Goal: Task Accomplishment & Management: Manage account settings

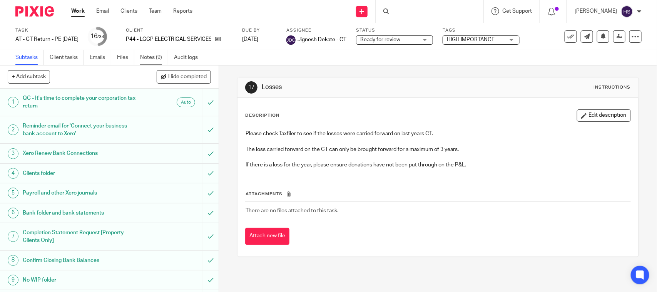
click at [154, 60] on link "Notes (9)" at bounding box center [154, 57] width 28 height 15
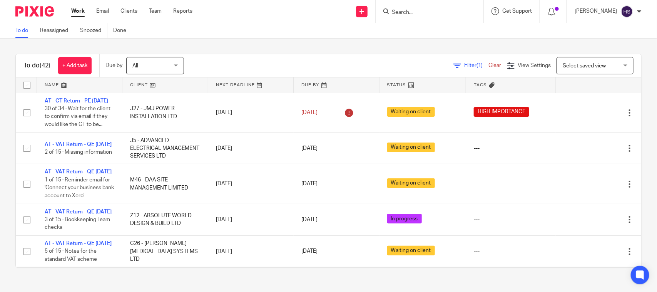
click at [226, 53] on div "To do (42) + Add task Due by All All Today Tomorrow This week Next week This mo…" at bounding box center [328, 160] width 657 height 244
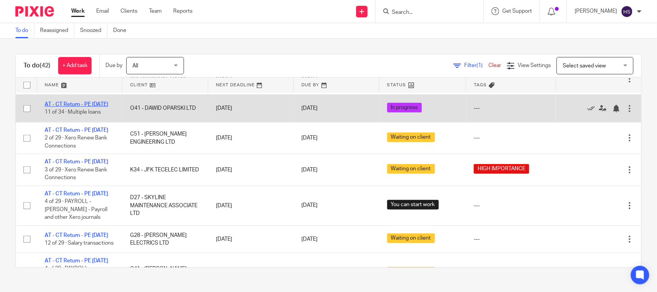
click at [68, 107] on link "AT - CT Return - PE [DATE]" at bounding box center [76, 104] width 63 height 5
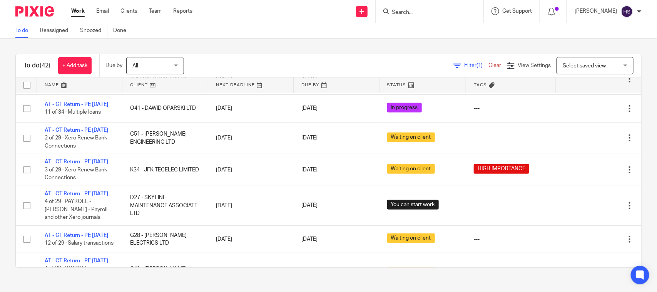
click at [78, 10] on link "Work" at bounding box center [77, 11] width 13 height 8
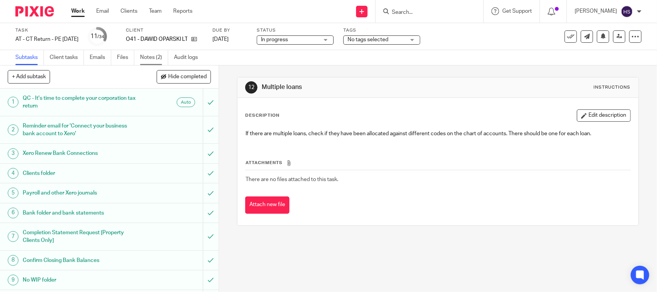
click at [159, 54] on link "Notes (2)" at bounding box center [154, 57] width 28 height 15
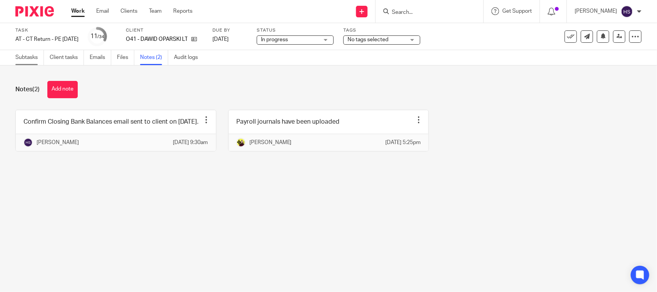
click at [26, 51] on link "Subtasks" at bounding box center [29, 57] width 28 height 15
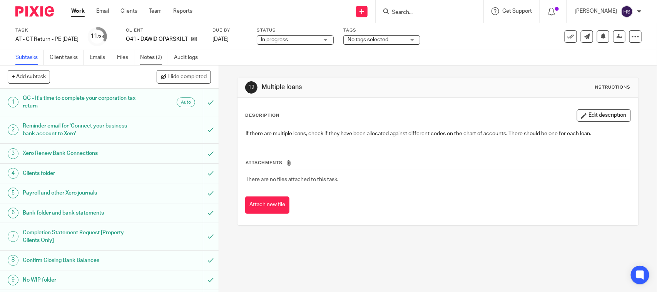
click at [151, 64] on link "Notes (2)" at bounding box center [154, 57] width 28 height 15
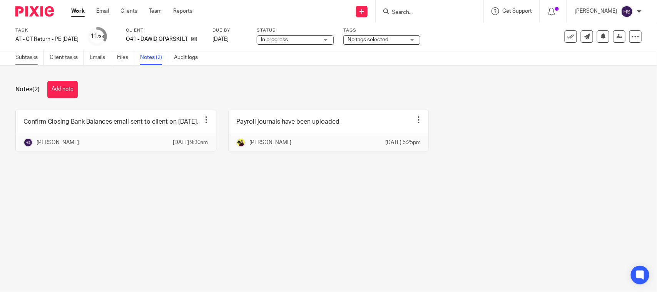
click at [33, 63] on link "Subtasks" at bounding box center [29, 57] width 28 height 15
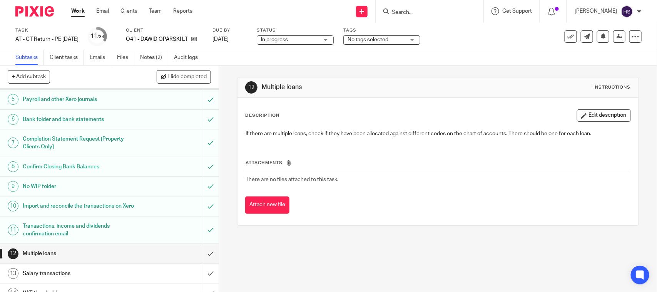
scroll to position [80, 0]
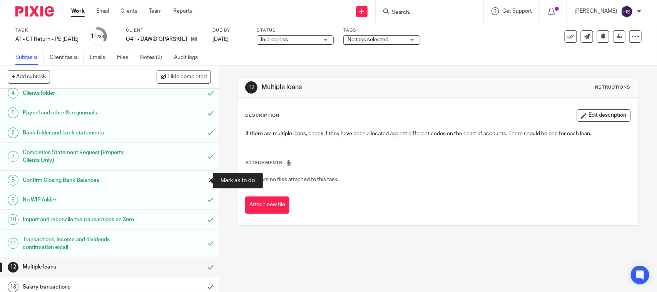
click at [194, 180] on input "submit" at bounding box center [109, 179] width 219 height 19
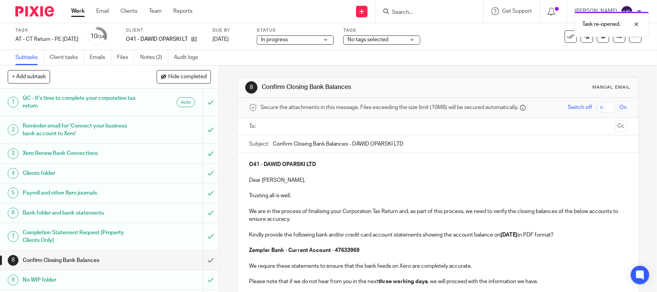
click at [273, 144] on input "Confirm Closing Bank Balances - DAWID OPARSKI LTD" at bounding box center [450, 143] width 354 height 17
type input "Urgent - Confirm Closing Bank Balances - DAWID OPARSKI LTD"
click at [305, 129] on input "text" at bounding box center [437, 126] width 349 height 9
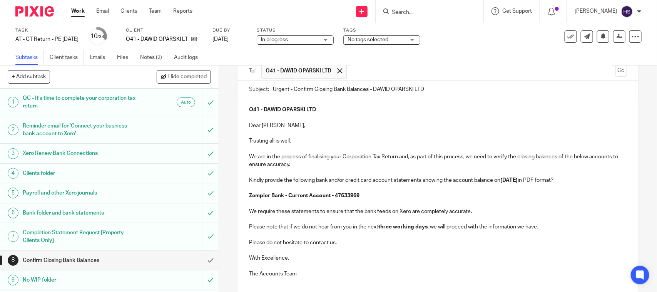
scroll to position [64, 0]
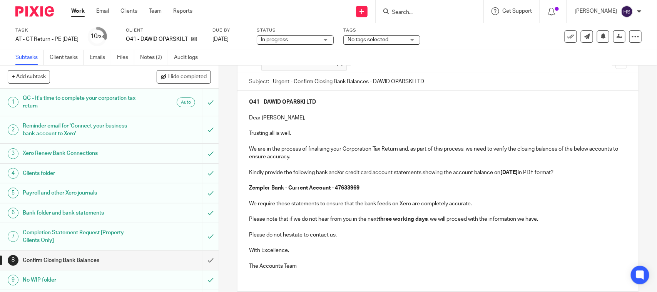
click at [290, 189] on strong "Zempler Bank - Current Account - 47633969" at bounding box center [304, 187] width 110 height 5
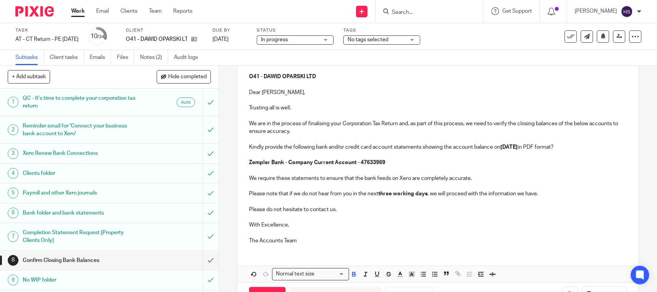
scroll to position [118, 0]
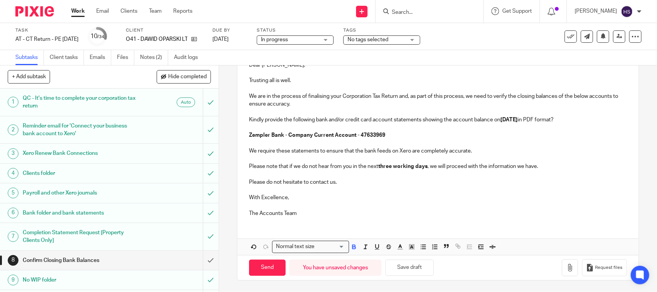
drag, startPoint x: 334, startPoint y: 216, endPoint x: 342, endPoint y: 225, distance: 13.1
click at [334, 216] on p "The Accounts Team" at bounding box center [437, 213] width 377 height 8
click at [412, 263] on button "Save draft" at bounding box center [409, 267] width 48 height 17
click at [413, 264] on button "Save draft" at bounding box center [409, 267] width 48 height 17
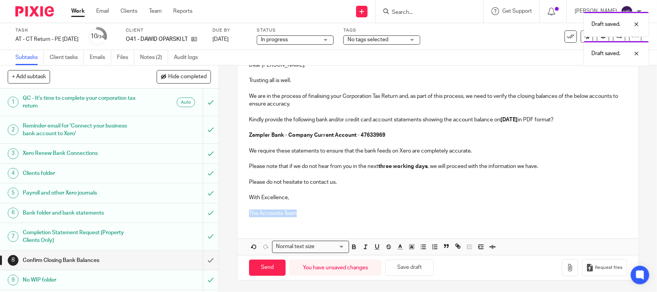
drag, startPoint x: 243, startPoint y: 209, endPoint x: 301, endPoint y: 214, distance: 57.6
click at [301, 214] on div "O41 - DAWID OPARSKI LTD Dear Dawid, Trusting all is well. We are in the process…" at bounding box center [437, 130] width 401 height 185
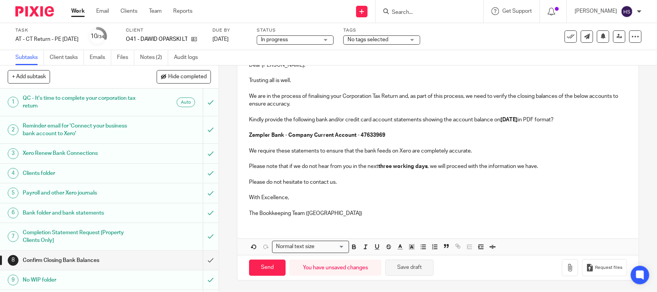
click at [393, 265] on button "Save draft" at bounding box center [409, 267] width 48 height 17
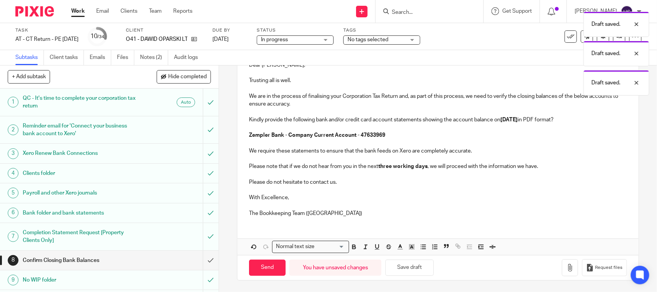
click at [385, 164] on strong "three working days" at bounding box center [402, 166] width 49 height 5
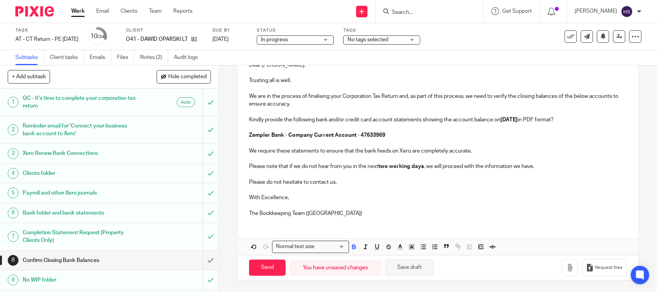
click at [414, 265] on button "Save draft" at bounding box center [409, 267] width 48 height 17
click at [411, 268] on button "Save draft" at bounding box center [409, 267] width 48 height 17
drag, startPoint x: 325, startPoint y: 207, endPoint x: 337, endPoint y: 217, distance: 15.6
click at [325, 208] on p at bounding box center [437, 206] width 377 height 8
click at [404, 266] on button "Save draft" at bounding box center [409, 267] width 48 height 17
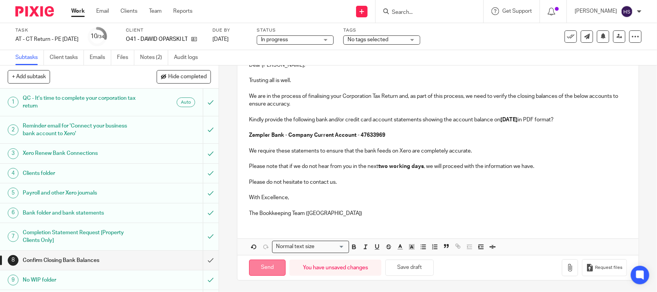
click at [278, 262] on input "Send" at bounding box center [267, 267] width 37 height 17
click at [159, 57] on link "Notes (2)" at bounding box center [154, 57] width 28 height 15
type input "Sent"
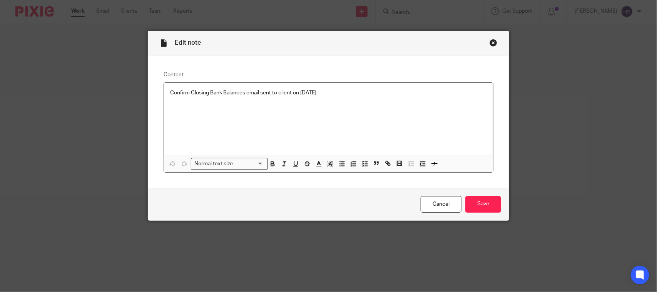
click at [143, 94] on div "Edit note Content Confirm Closing Bank Balances email sent to client on [DATE].…" at bounding box center [328, 146] width 657 height 292
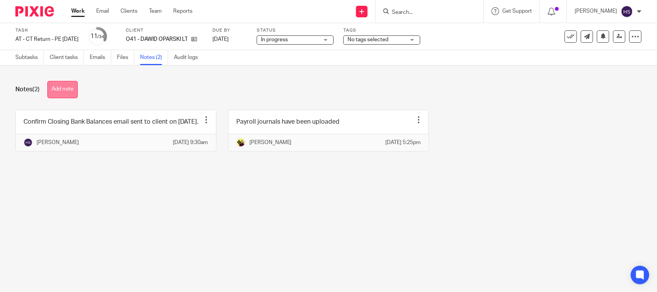
click at [71, 83] on button "Add note" at bounding box center [62, 89] width 30 height 17
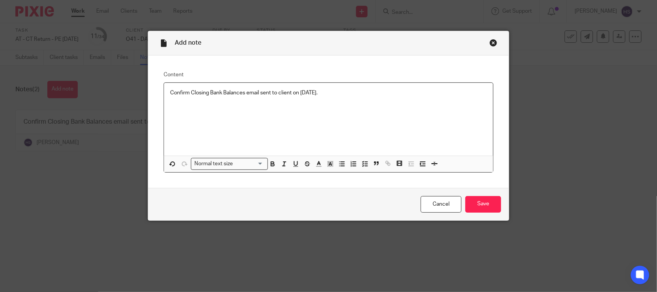
click at [302, 91] on p "Confirm Closing Bank Balances email sent to client on 18.03.2025." at bounding box center [328, 93] width 317 height 8
click at [474, 205] on input "Save" at bounding box center [483, 204] width 36 height 17
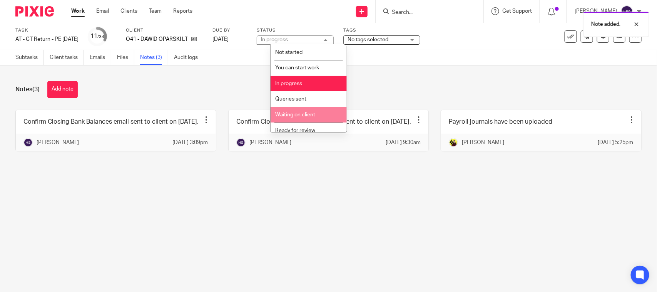
click at [302, 108] on li "Waiting on client" at bounding box center [308, 115] width 76 height 16
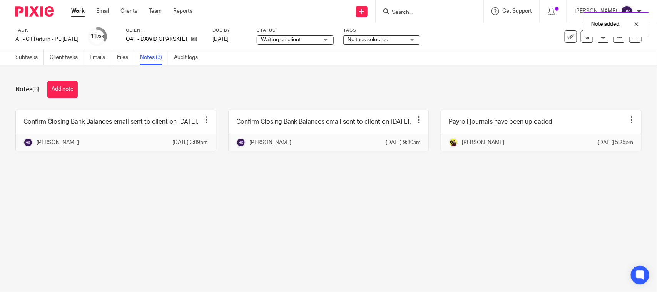
click at [395, 75] on div "Notes (3) Add note Confirm Closing Bank Balances email sent to client on [DATE]…" at bounding box center [328, 121] width 657 height 113
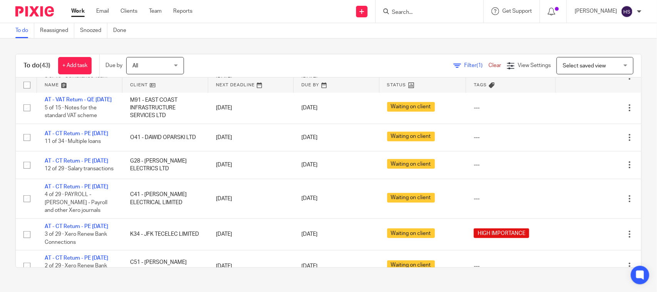
scroll to position [272, 0]
